Goal: Find specific page/section: Locate item on page

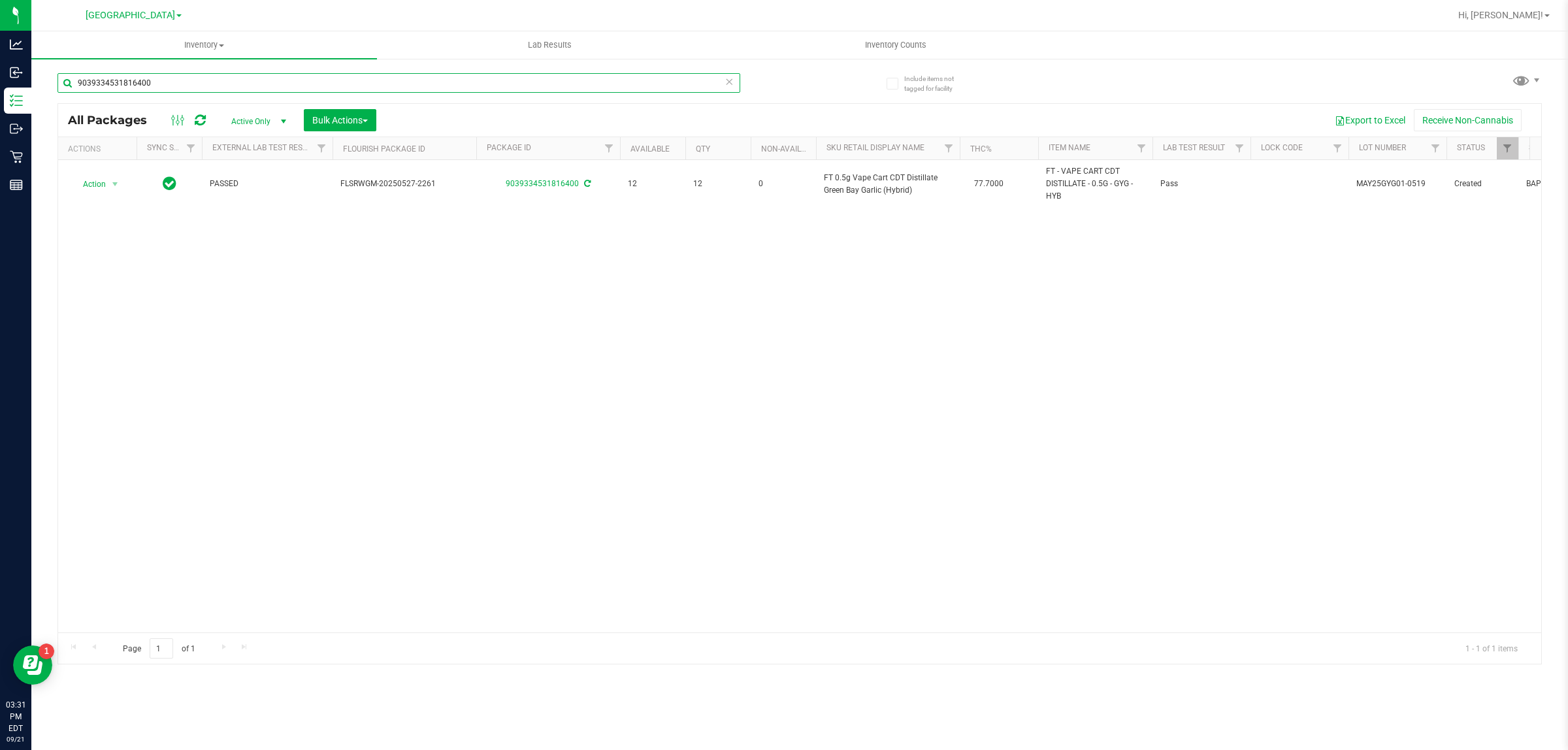
click at [173, 77] on input "9039334531816400" at bounding box center [399, 82] width 683 height 19
click at [172, 77] on input "9039334531816400" at bounding box center [399, 82] width 683 height 19
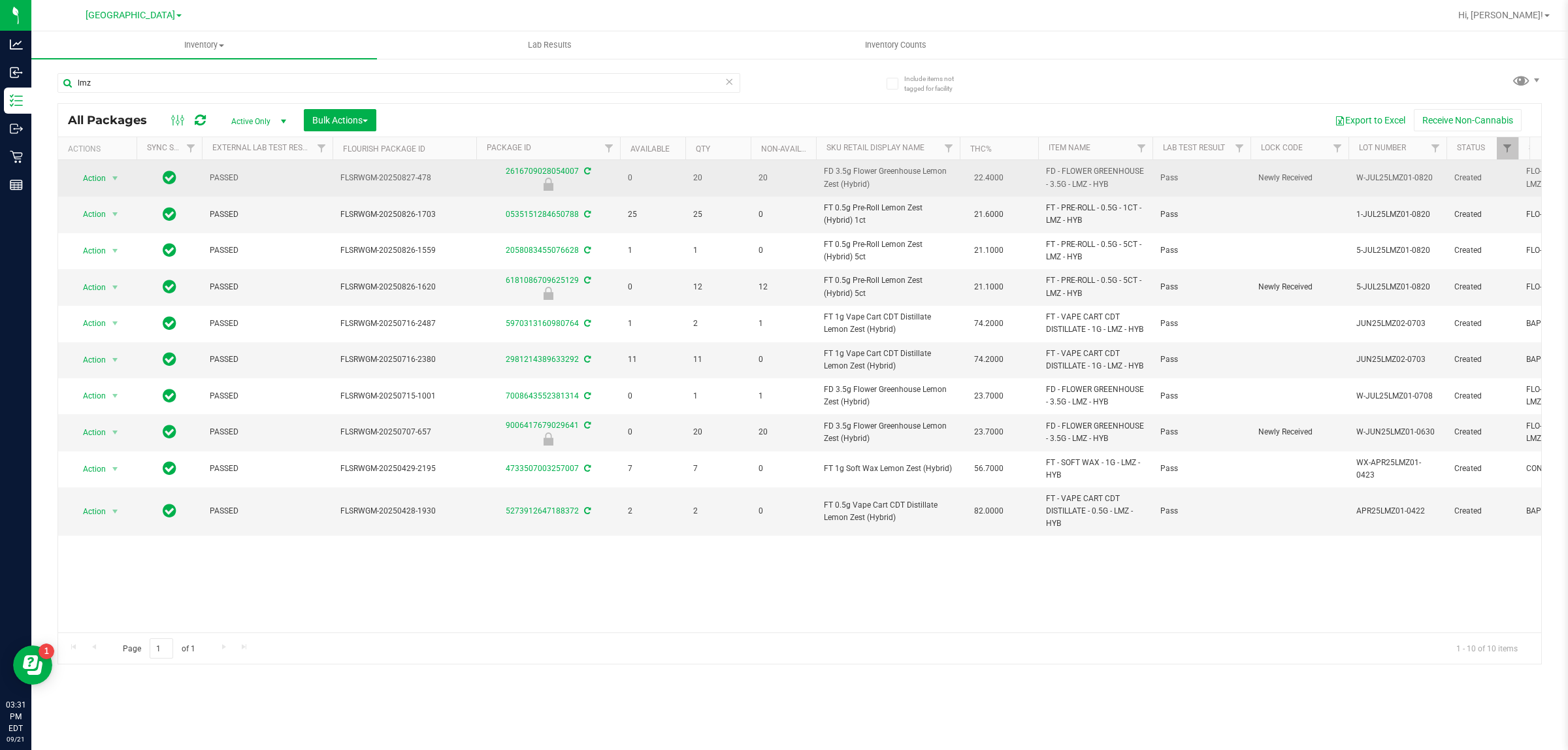
click at [874, 183] on span "FD 3.5g Flower Greenhouse Lemon Zest (Hybrid)" at bounding box center [888, 178] width 128 height 25
copy td "FD 3.5g Flower Greenhouse Lemon Zest (Hybrid)"
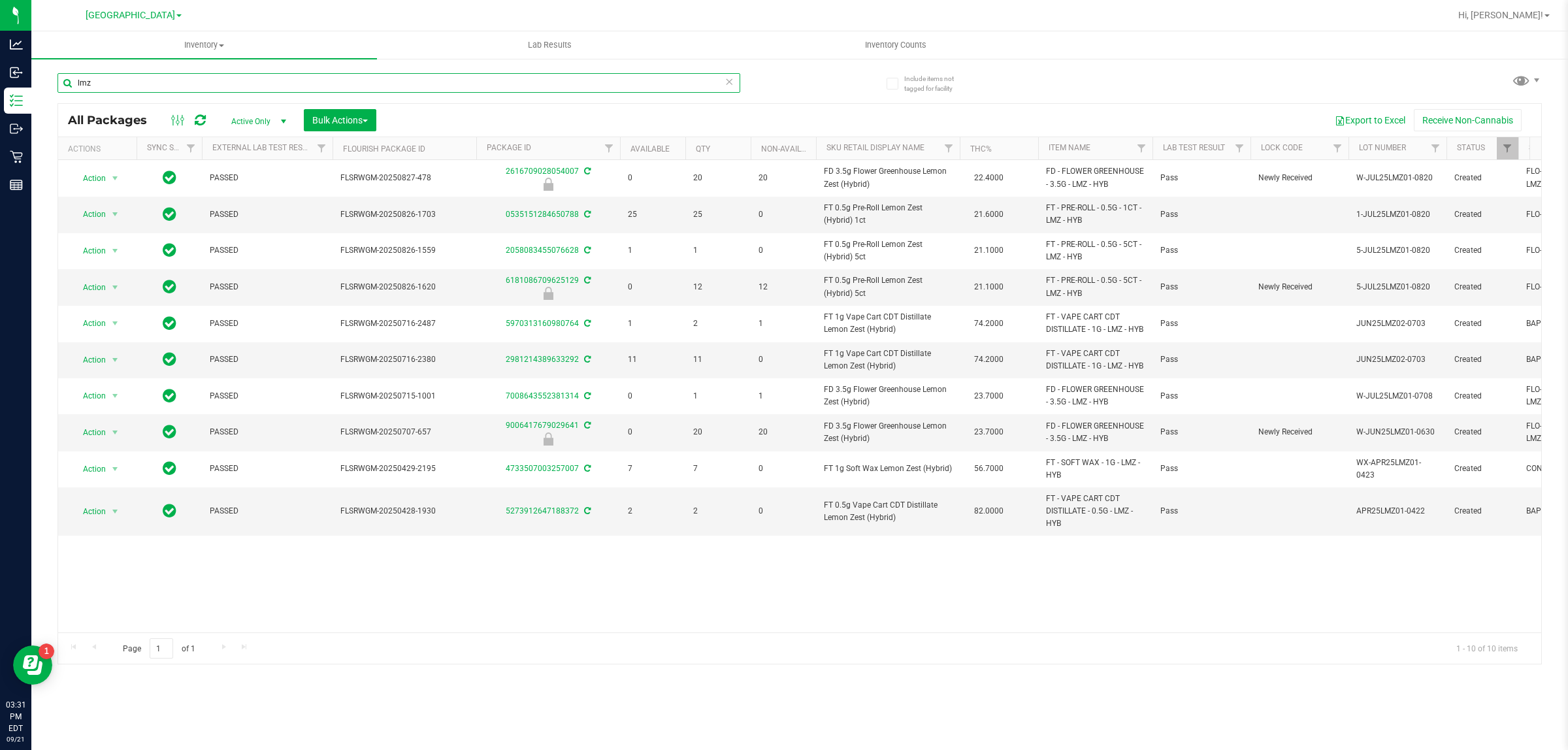
click at [352, 79] on input "lmz" at bounding box center [399, 82] width 683 height 19
paste input "FD 3.5g Flower Greenhouse Lemon Zest (Hybrid)"
type input "FD 3.5g Flower Greenhouse Lemon Zest (Hybrid)"
